Goal: Use online tool/utility: Use online tool/utility

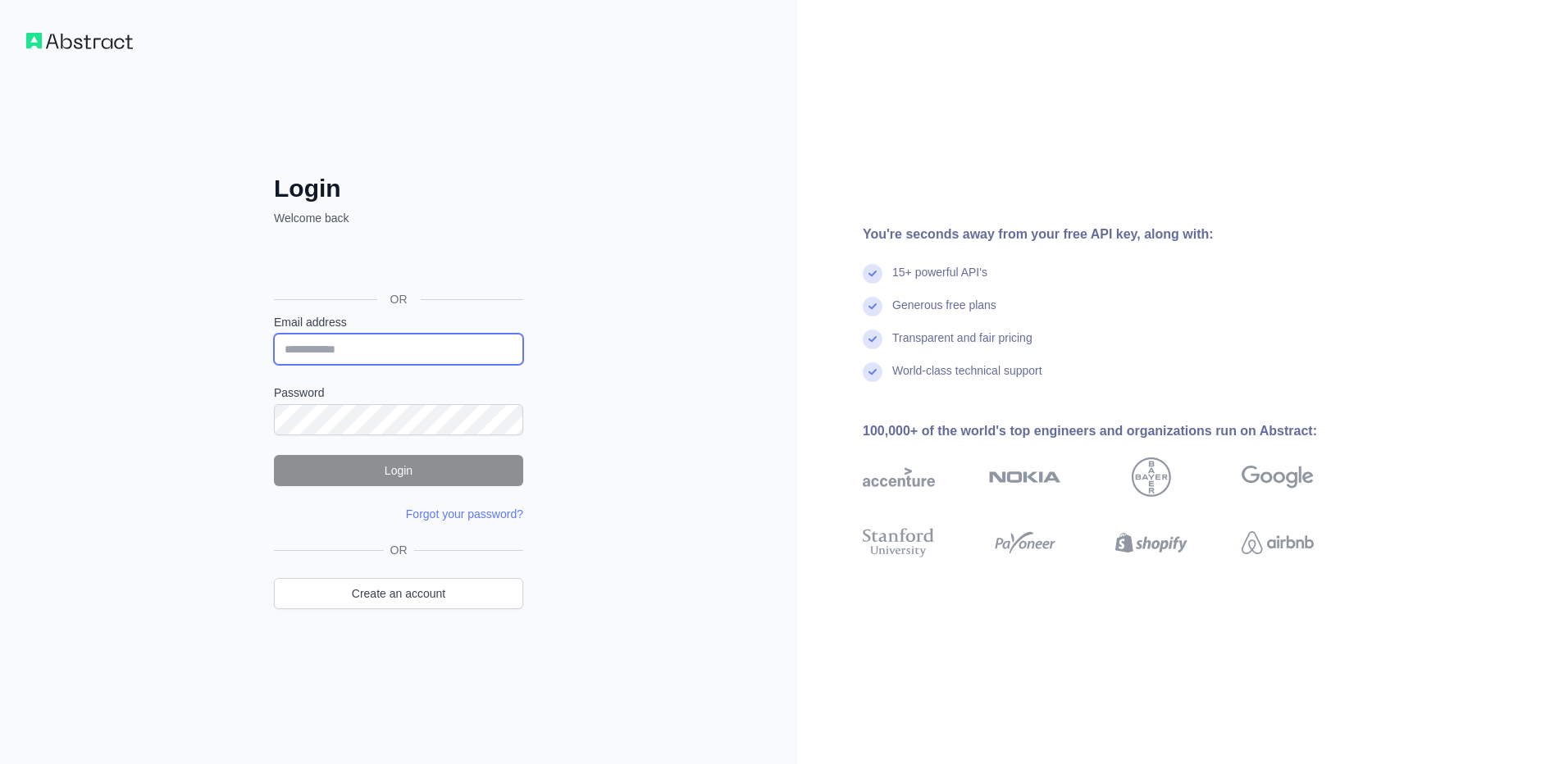
drag, startPoint x: 0, startPoint y: 0, endPoint x: 303, endPoint y: 343, distance: 457.7
click at [303, 343] on input "Email address" at bounding box center [398, 349] width 249 height 31
type input "**********"
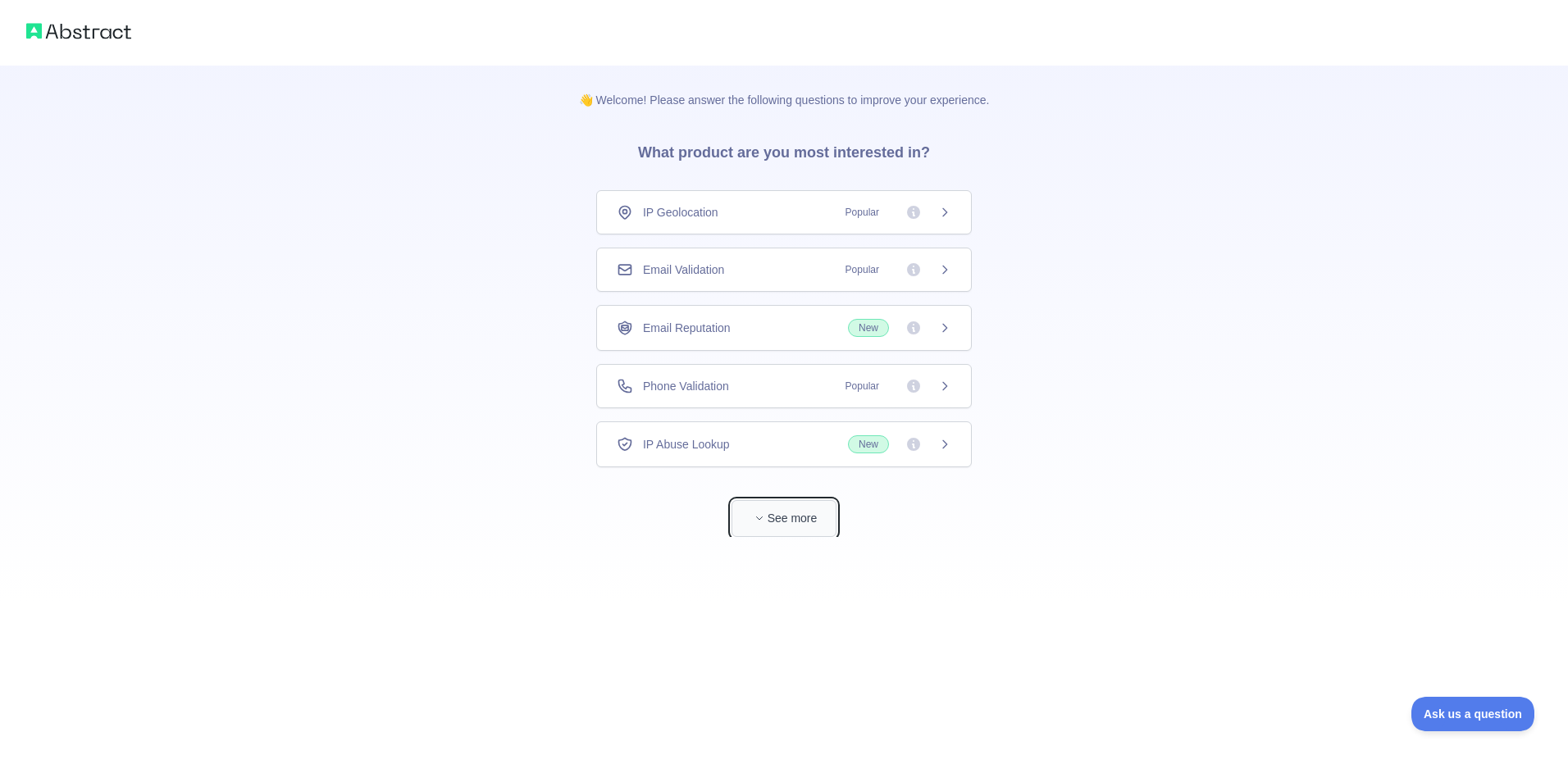
click at [792, 523] on button "See more" at bounding box center [784, 518] width 105 height 37
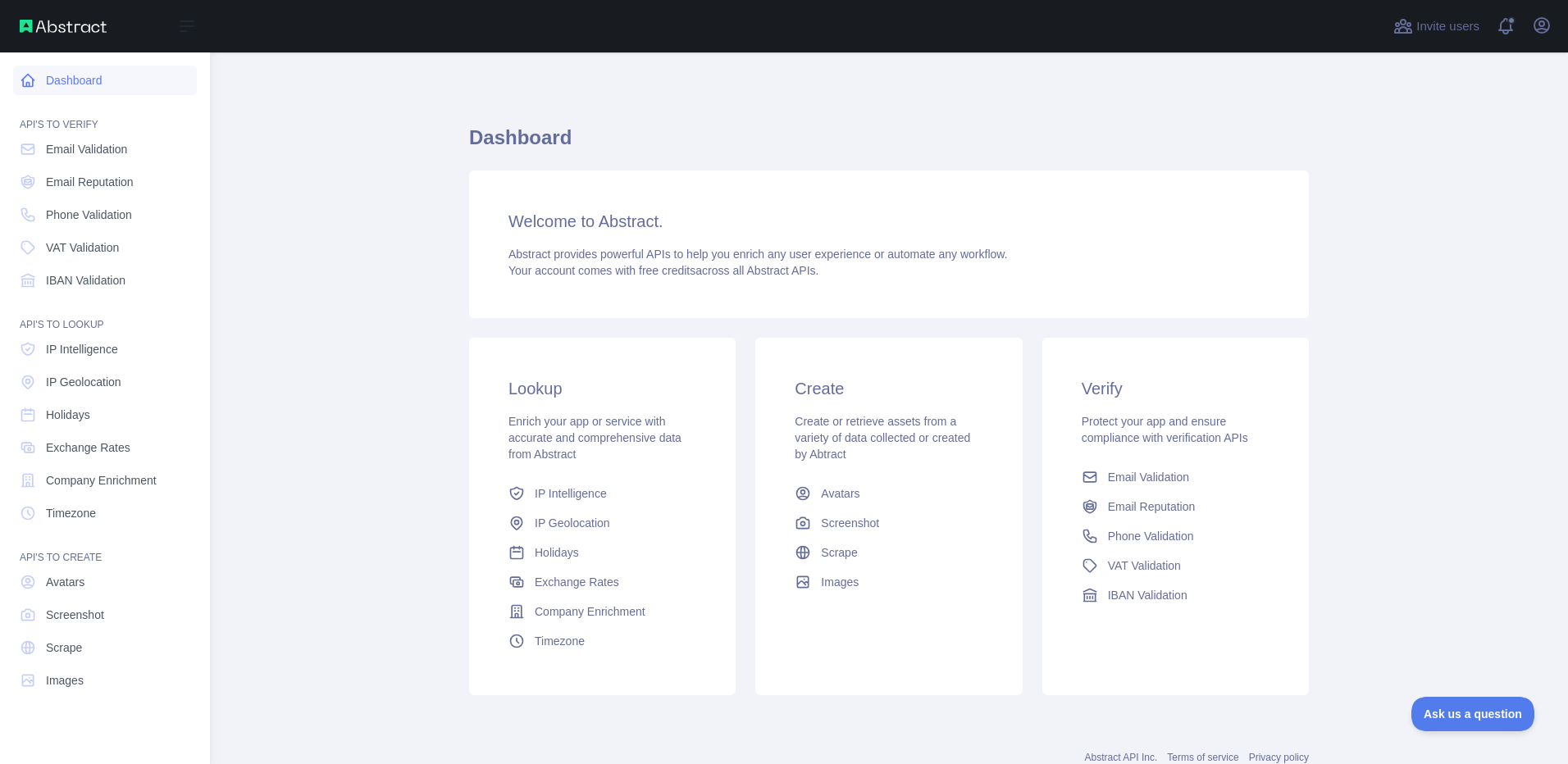
click at [84, 91] on link "Dashboard" at bounding box center [105, 80] width 184 height 30
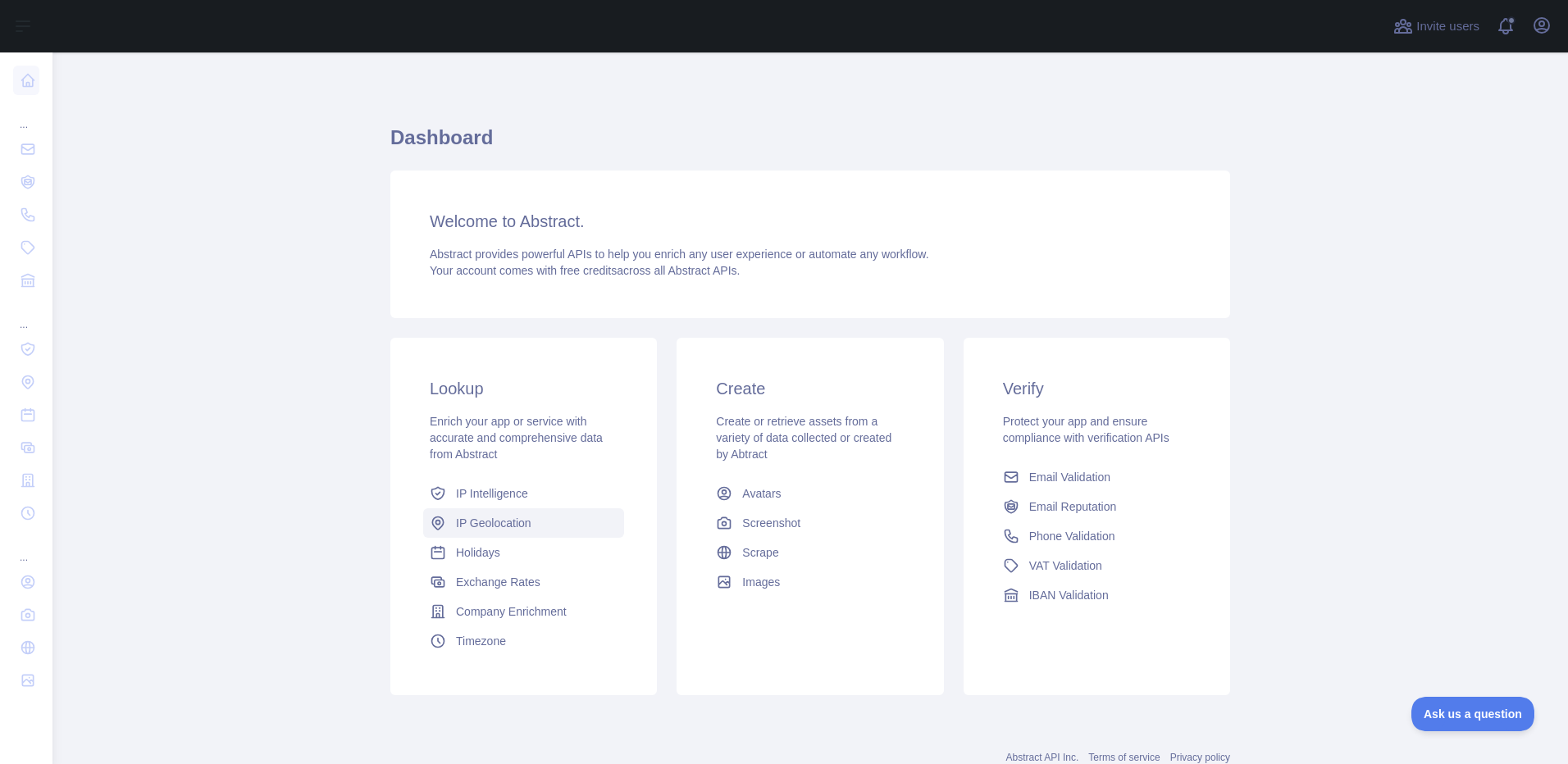
click at [507, 517] on span "IP Geolocation" at bounding box center [494, 523] width 76 height 16
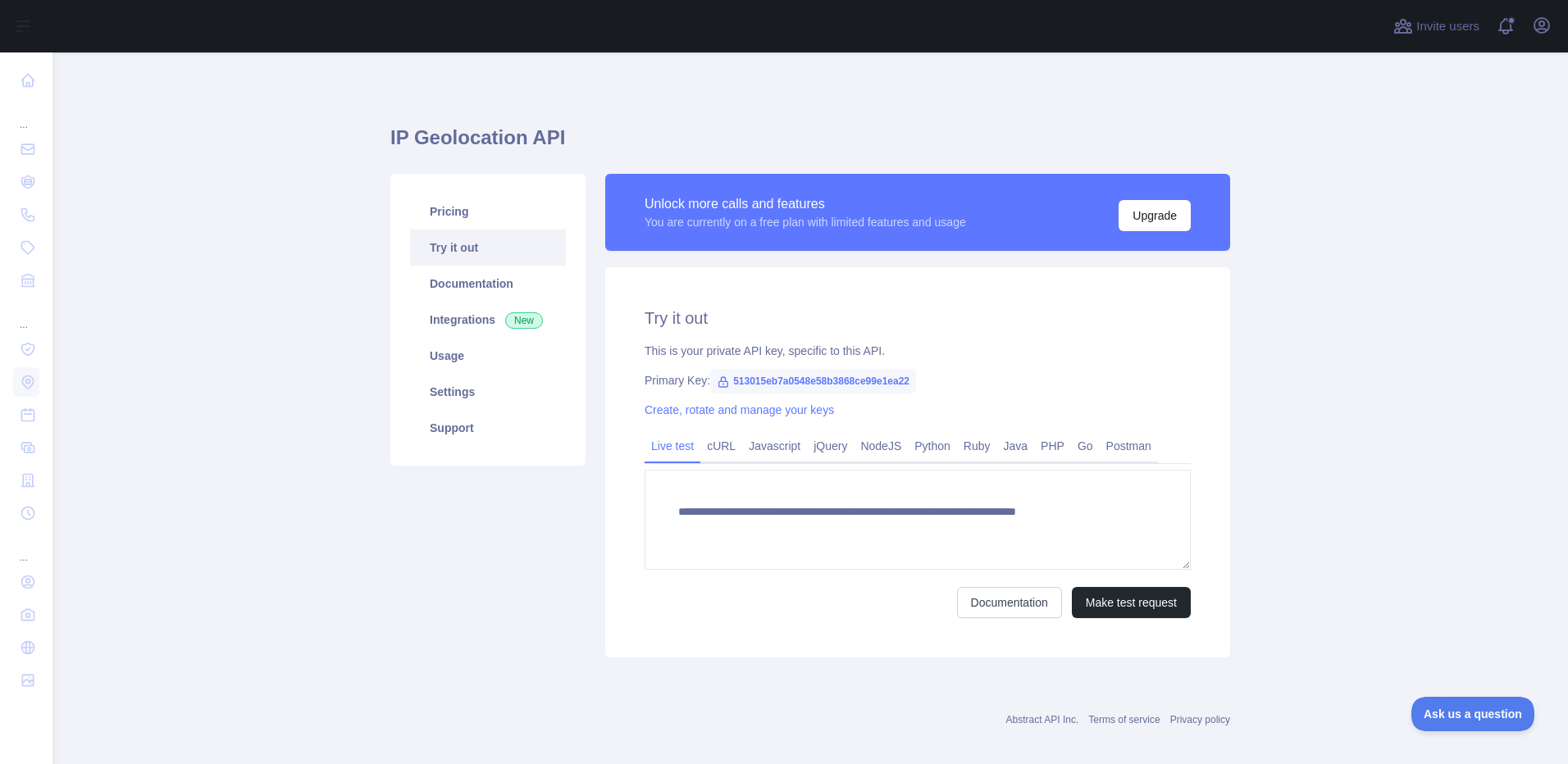
type textarea "**********"
click at [1535, 26] on icon "button" at bounding box center [1542, 25] width 14 height 14
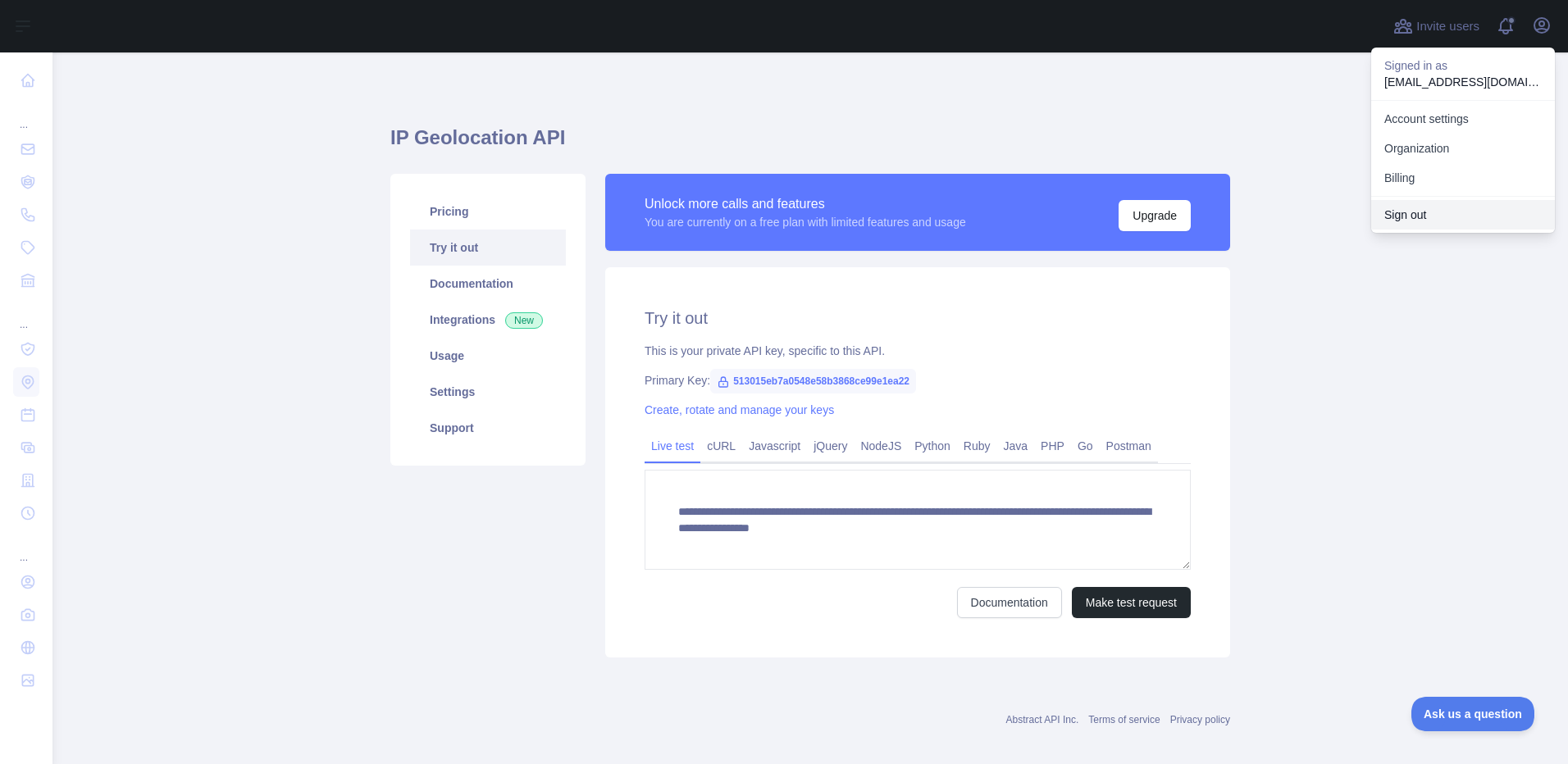
click at [1413, 203] on button "Sign out" at bounding box center [1464, 214] width 184 height 30
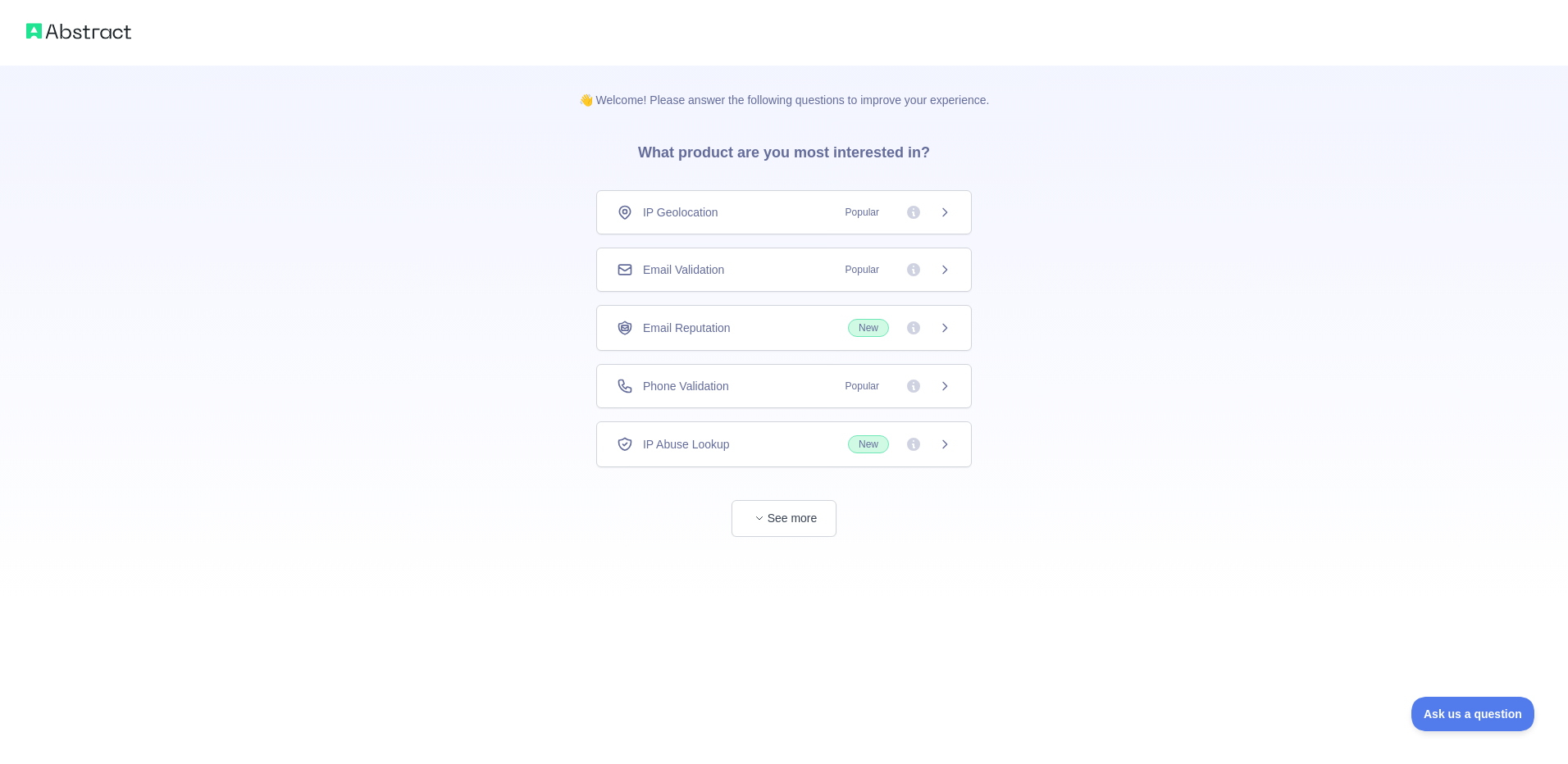
click at [531, 197] on div "👋 Welcome! Please answer the following questions to improve your experience. Wh…" at bounding box center [784, 301] width 1568 height 603
click at [135, 30] on div at bounding box center [784, 32] width 1568 height 66
click at [80, 22] on img at bounding box center [78, 31] width 105 height 23
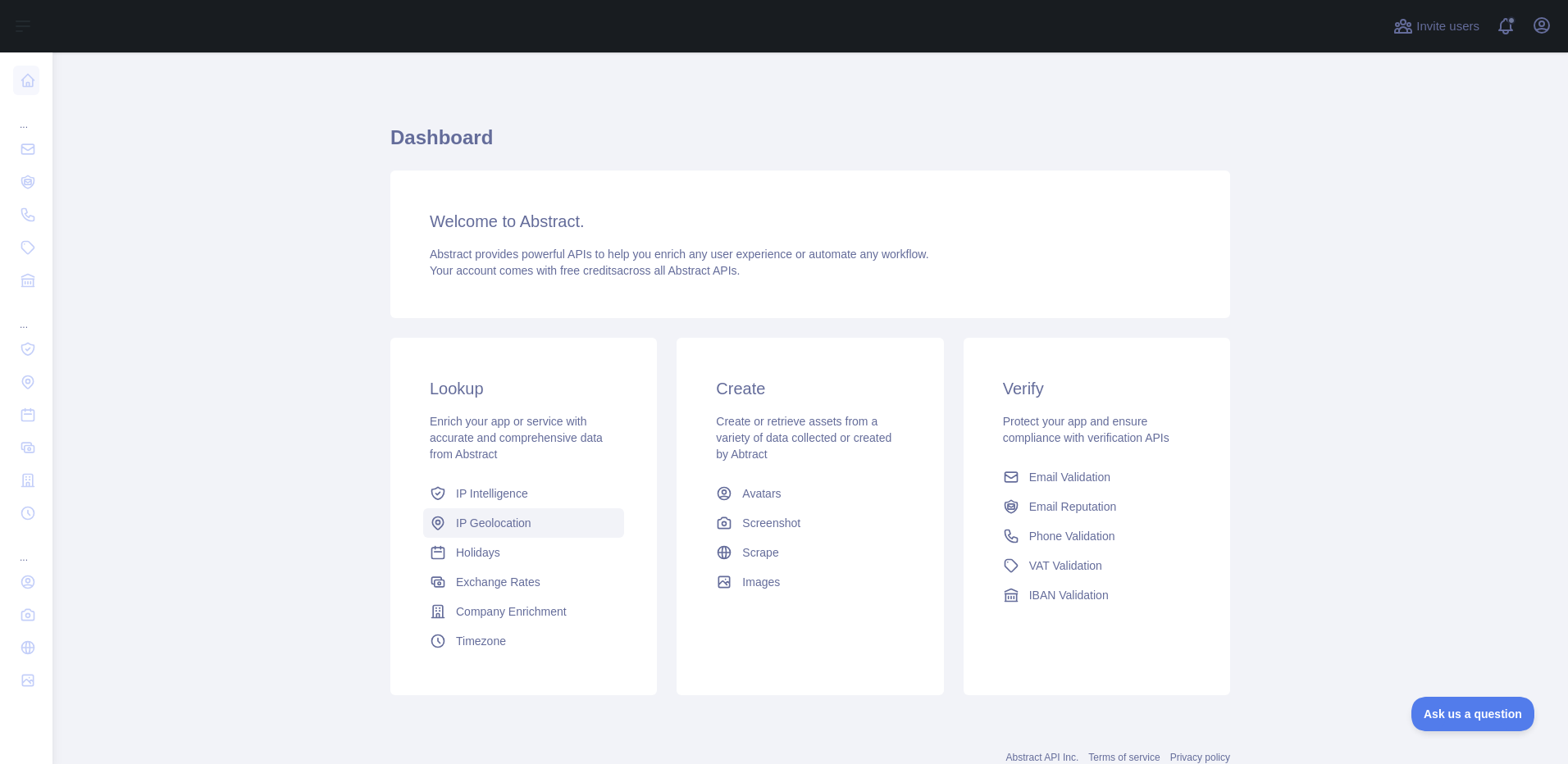
click at [517, 526] on span "IP Geolocation" at bounding box center [494, 523] width 76 height 16
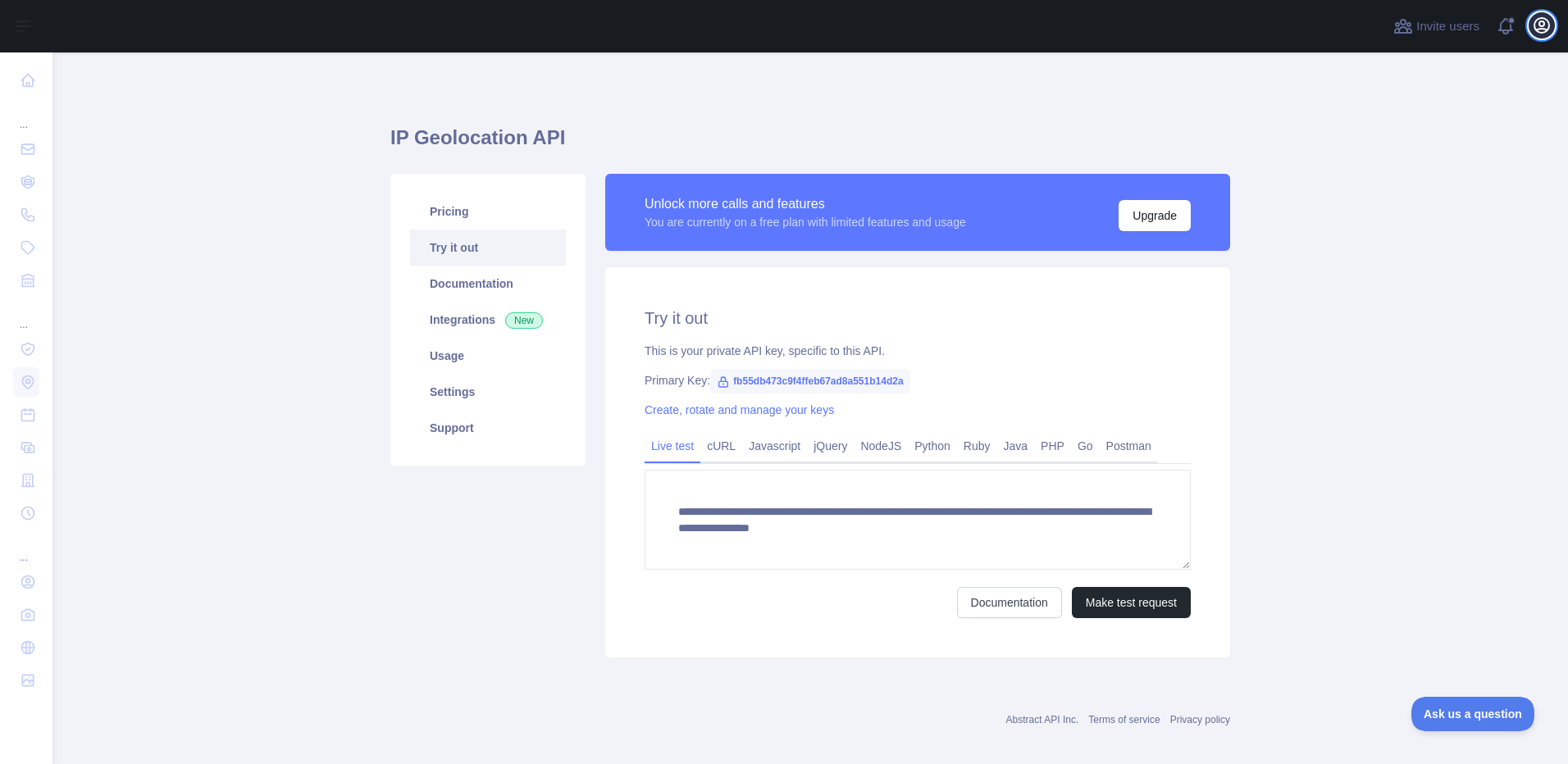
click at [1546, 25] on icon "button" at bounding box center [1542, 25] width 20 height 20
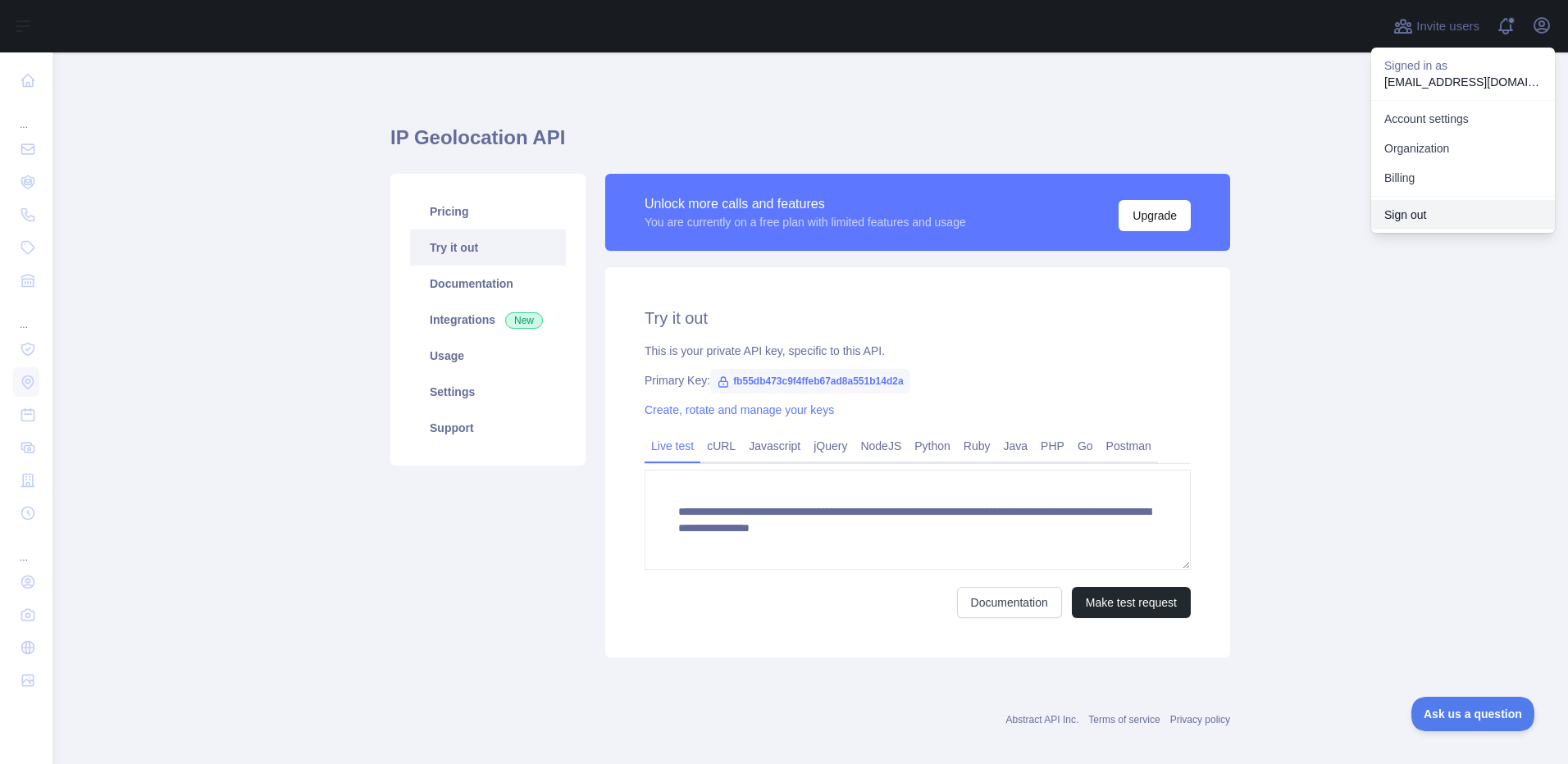
click at [1404, 209] on button "Sign out" at bounding box center [1464, 214] width 184 height 30
